Goal: Navigation & Orientation: Find specific page/section

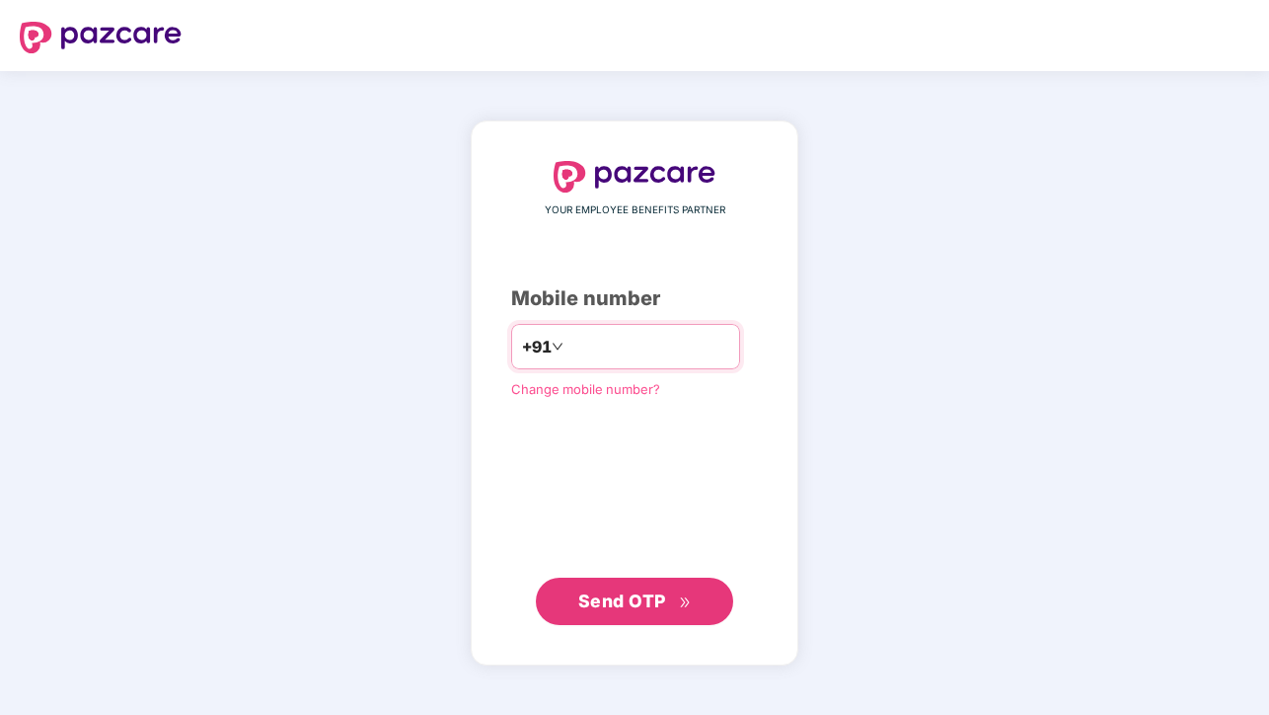
type input "**********"
click at [652, 605] on span "Send OTP" at bounding box center [622, 600] width 88 height 21
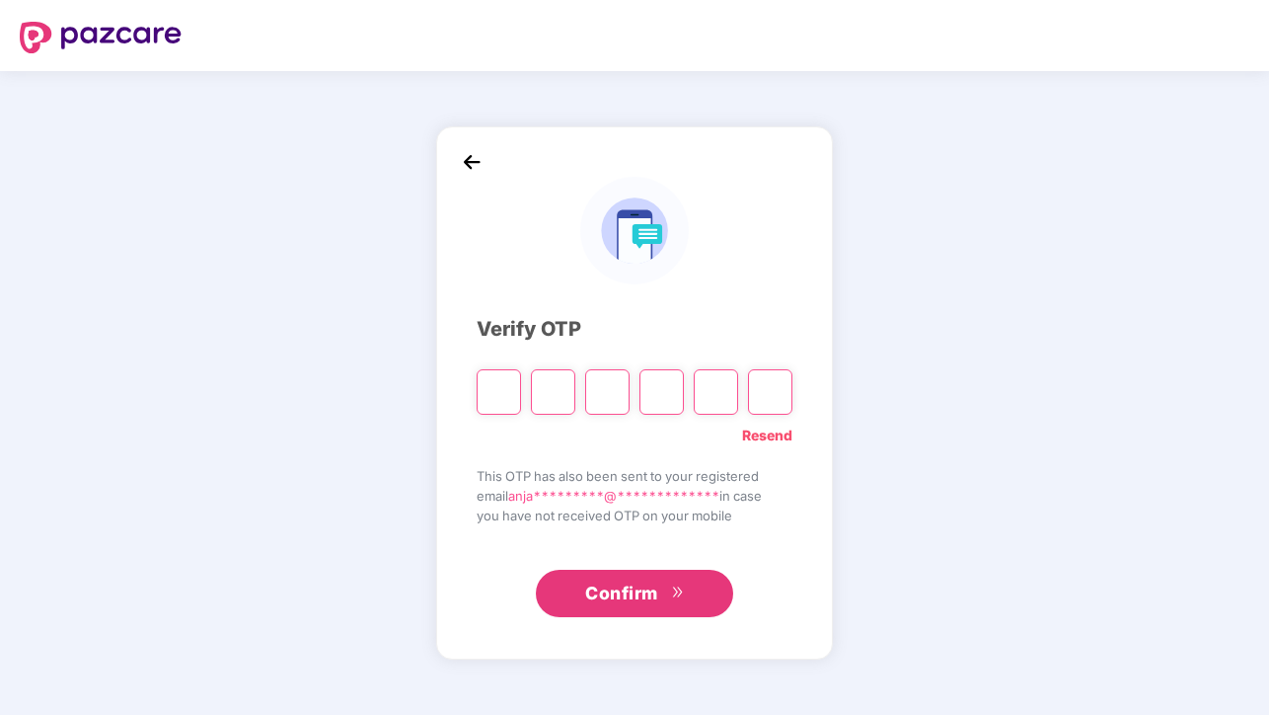
type input "*"
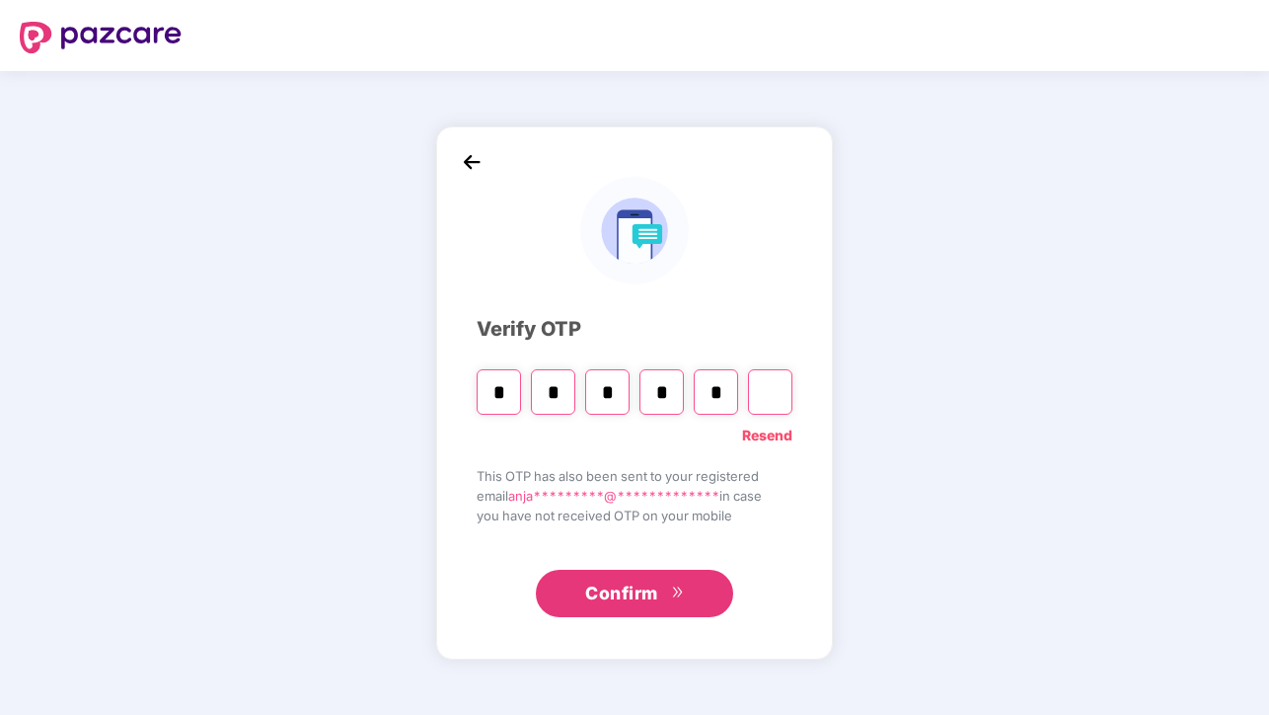
type input "*"
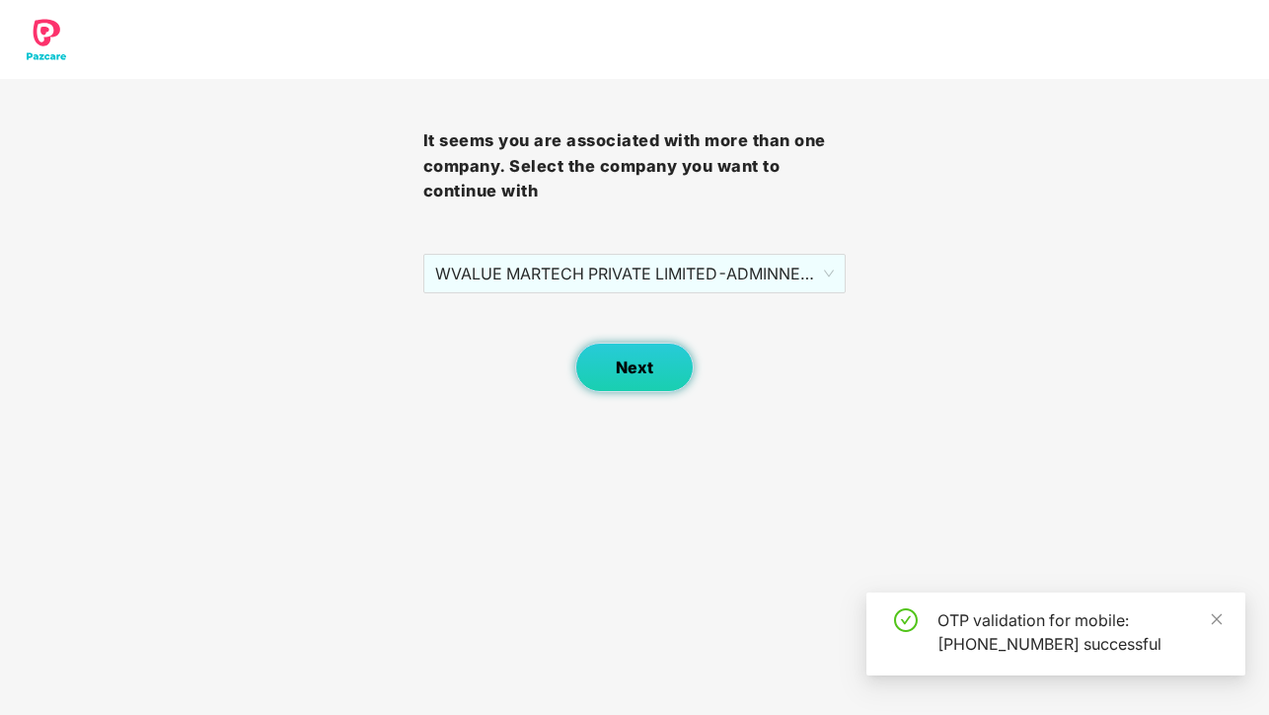
click at [631, 376] on span "Next" at bounding box center [635, 367] width 38 height 19
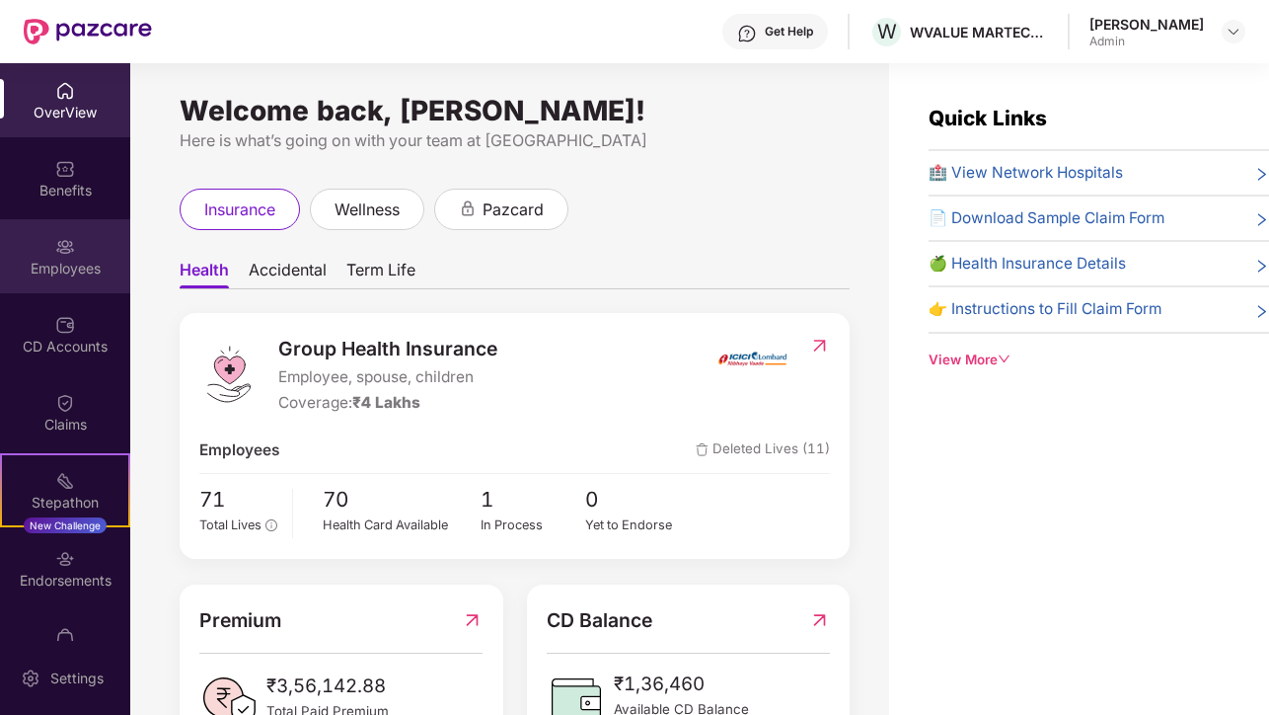
click at [43, 270] on div "Employees" at bounding box center [65, 269] width 130 height 20
